Goal: Transaction & Acquisition: Purchase product/service

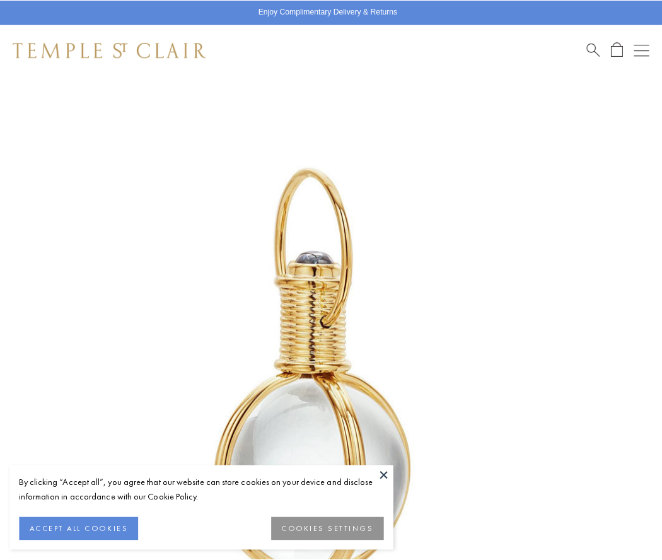
scroll to position [326, 0]
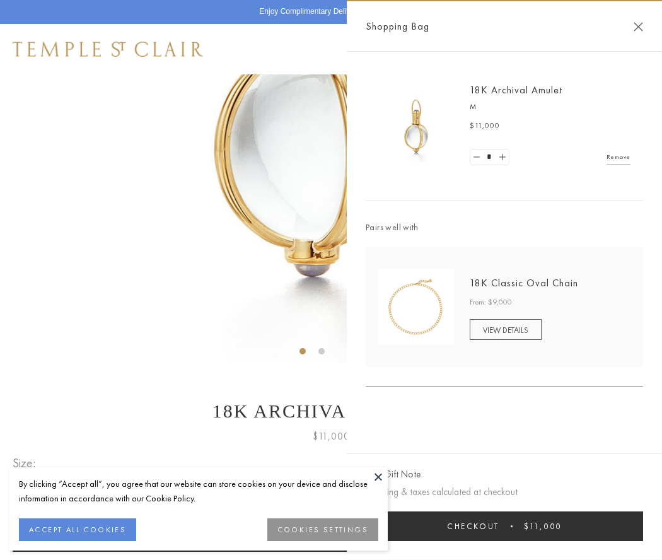
click at [504, 525] on button "Checkout $11,000" at bounding box center [503, 526] width 277 height 30
